Goal: Task Accomplishment & Management: Manage account settings

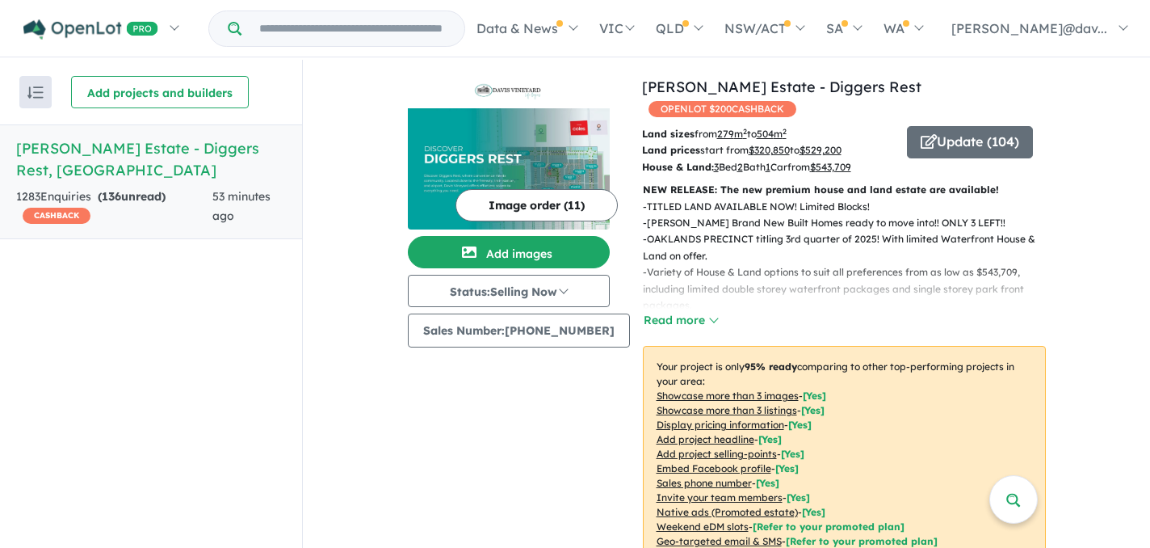
click at [1118, 180] on div "View all projects in your account [PERSON_NAME] Vineyard Estate - Diggers Rest …" at bounding box center [726, 488] width 847 height 856
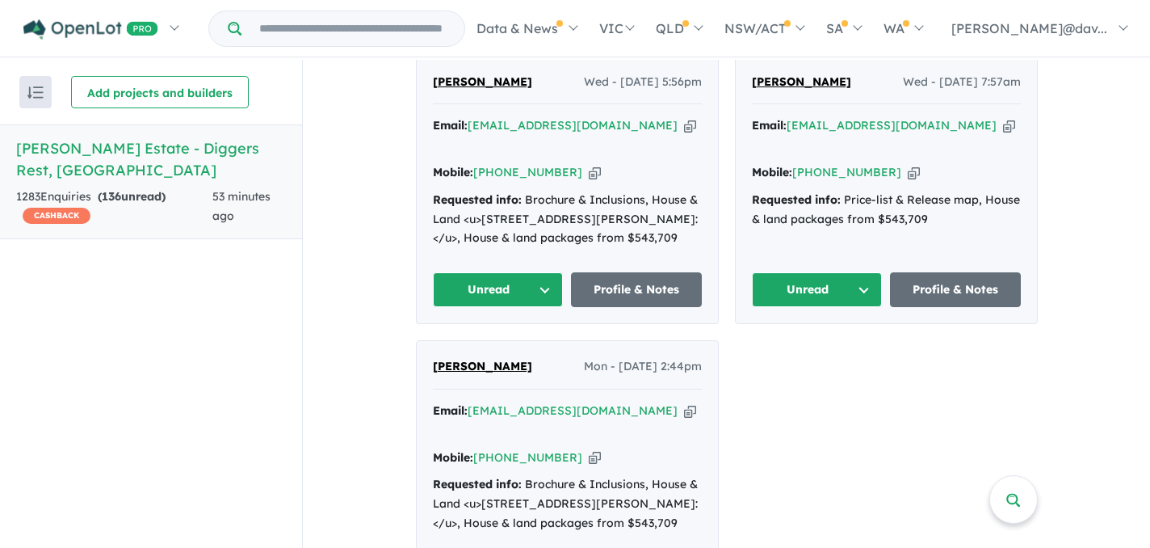
scroll to position [776, 0]
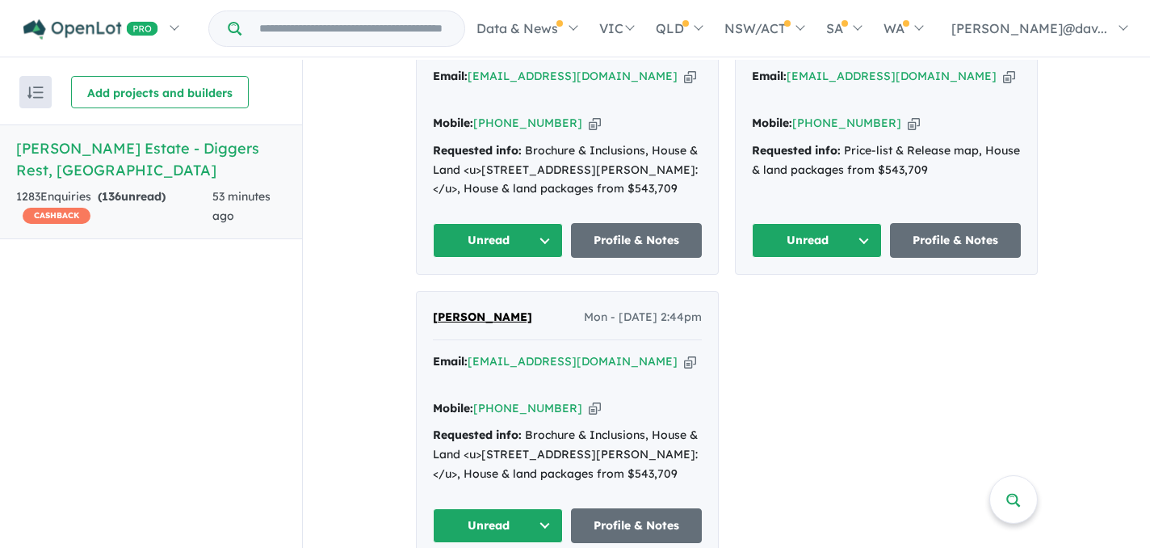
click at [544, 508] on button "Unread" at bounding box center [498, 525] width 131 height 35
click at [843, 451] on div "[PERSON_NAME] Wed - [DATE] 5:56pm Email: [EMAIL_ADDRESS][DOMAIN_NAME] Copied! M…" at bounding box center [727, 282] width 622 height 553
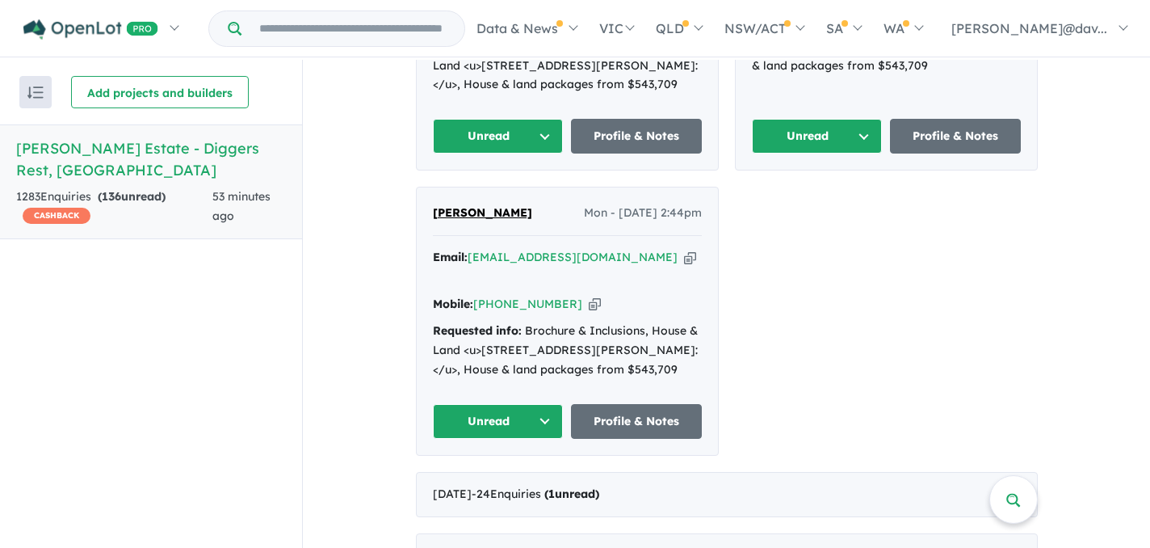
scroll to position [905, 0]
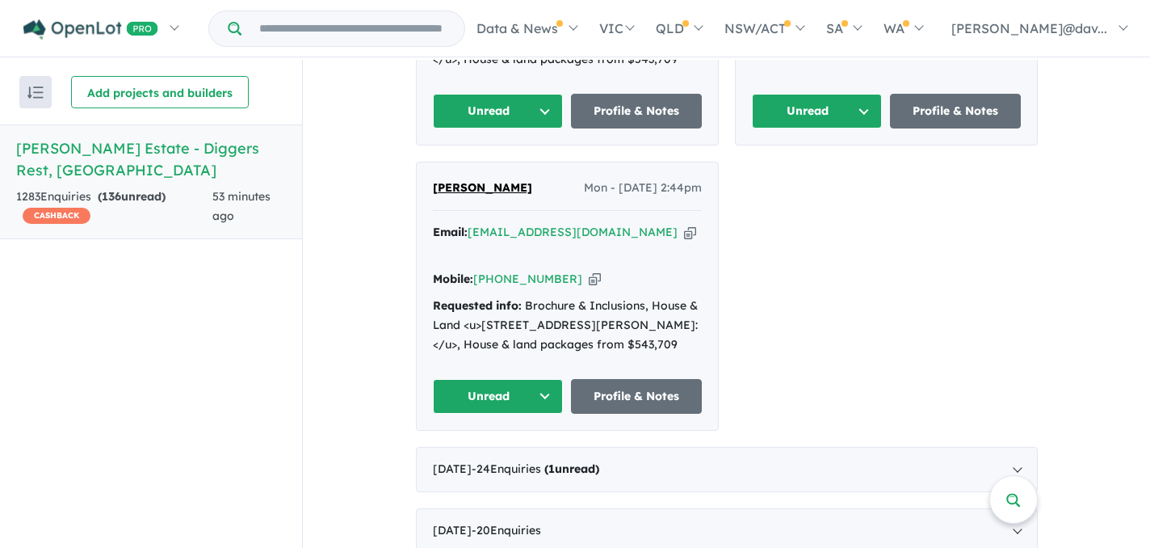
click at [540, 379] on button "Unread" at bounding box center [498, 396] width 131 height 35
click at [485, 453] on button "Assigned" at bounding box center [504, 471] width 141 height 37
click at [540, 103] on button "Unread" at bounding box center [498, 111] width 131 height 35
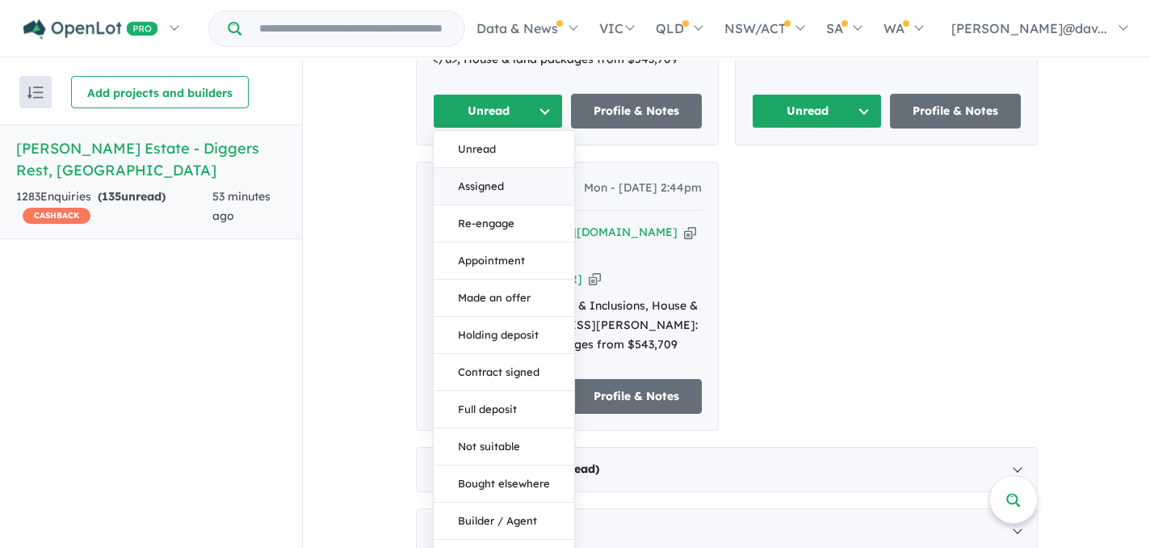
click at [490, 177] on button "Assigned" at bounding box center [504, 186] width 141 height 37
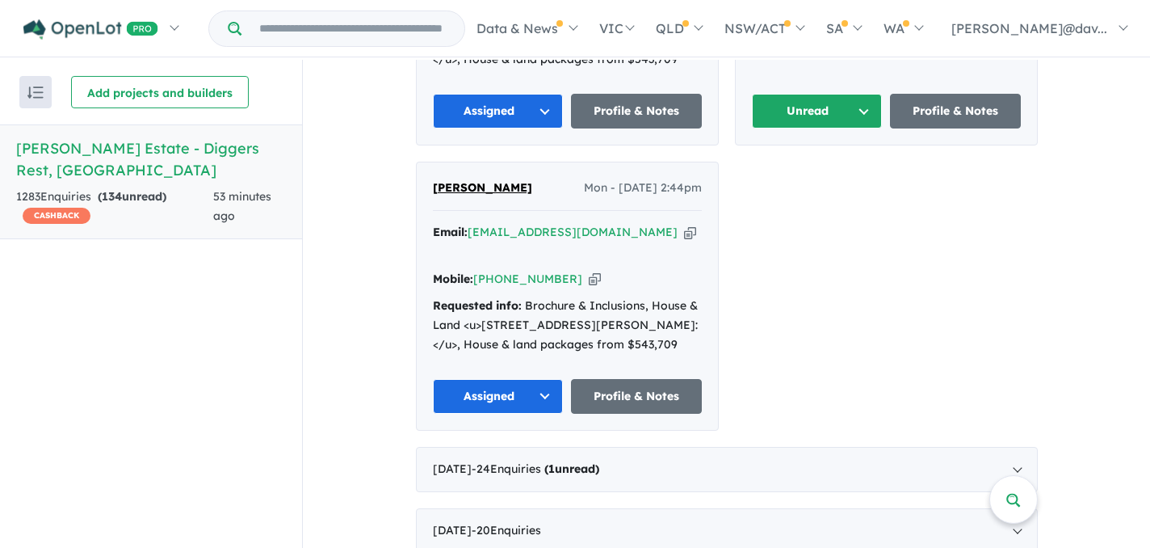
click at [861, 103] on button "Unread" at bounding box center [817, 111] width 131 height 35
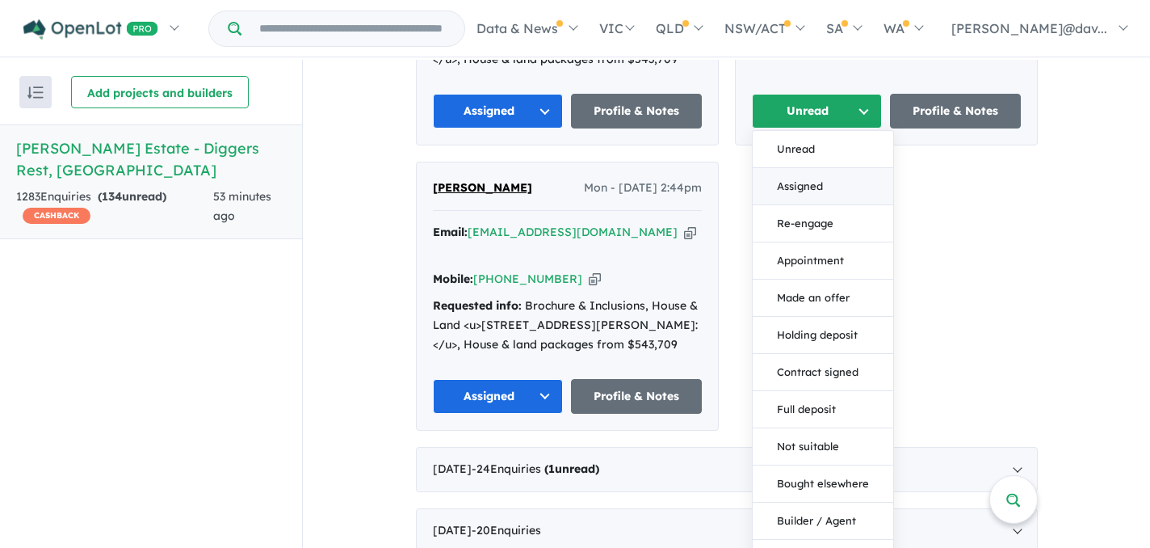
click at [809, 183] on button "Assigned" at bounding box center [823, 186] width 141 height 37
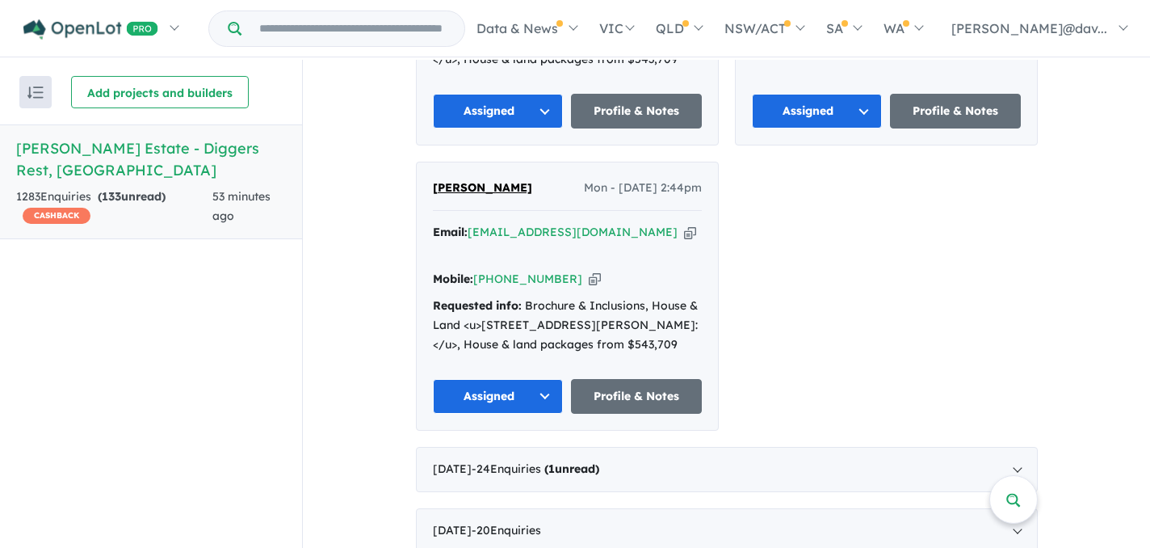
click at [982, 263] on div "[PERSON_NAME] Wed - [DATE] 5:56pm Email: [EMAIL_ADDRESS][DOMAIN_NAME] Copied! M…" at bounding box center [727, 153] width 622 height 553
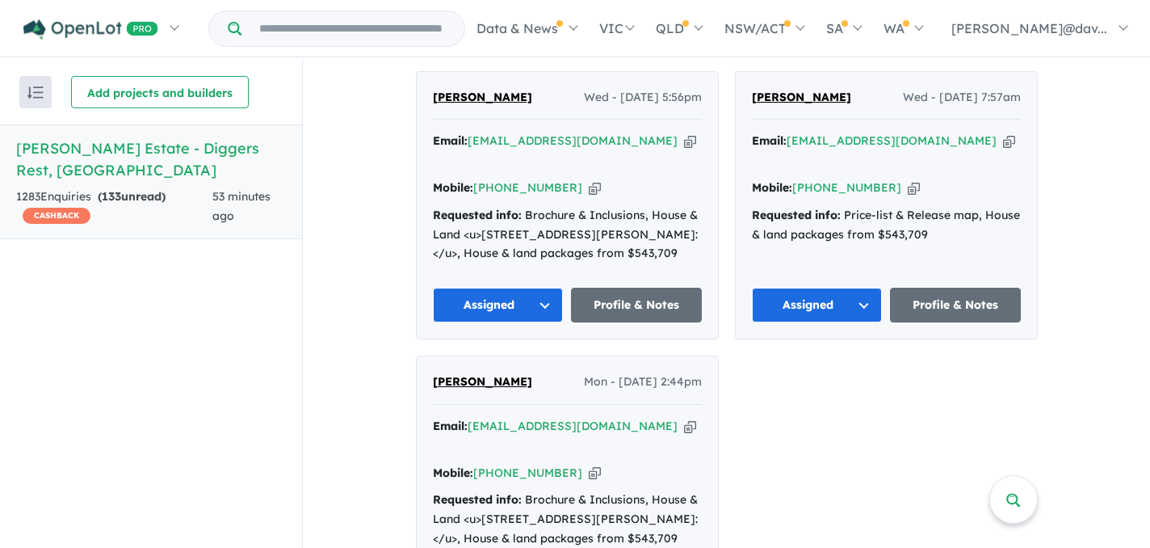
scroll to position [743, 0]
